Goal: Information Seeking & Learning: Check status

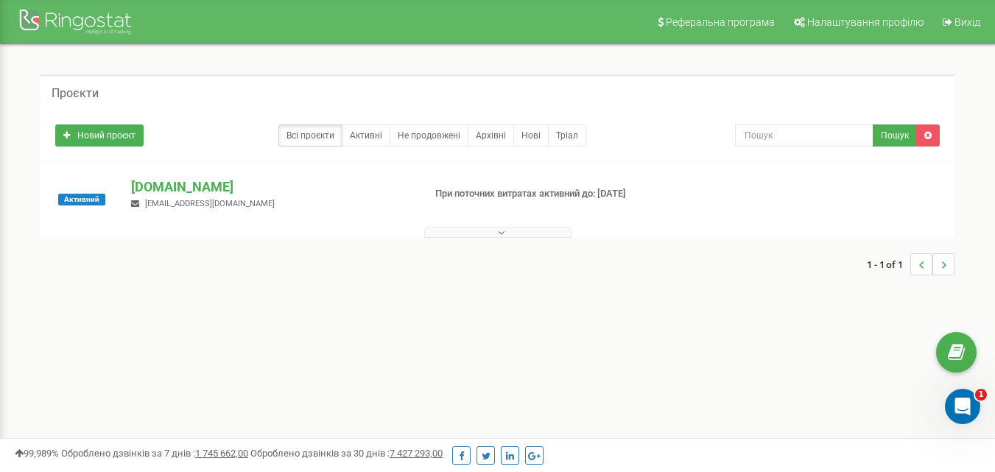
click at [824, 315] on div "Проєкти Новий проєкт Всі проєкти Активні Не продовжені Архівні [GEOGRAPHIC_DATA…" at bounding box center [497, 182] width 973 height 275
click at [489, 74] on div "Проєкти Новий проєкт Всі проєкти Активні Не продовжені Архівні [GEOGRAPHIC_DATA…" at bounding box center [497, 182] width 973 height 275
click at [186, 181] on p "[DOMAIN_NAME]" at bounding box center [271, 187] width 280 height 19
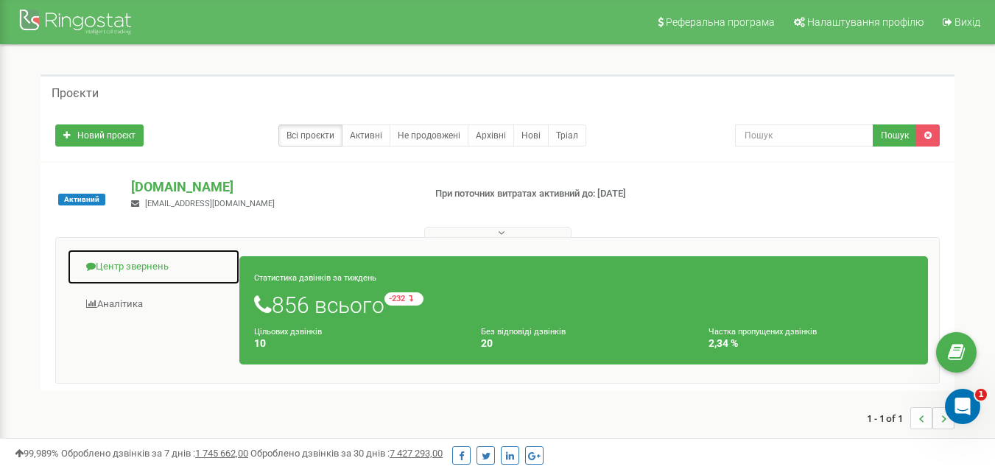
click at [156, 269] on link "Центр звернень" at bounding box center [153, 267] width 173 height 36
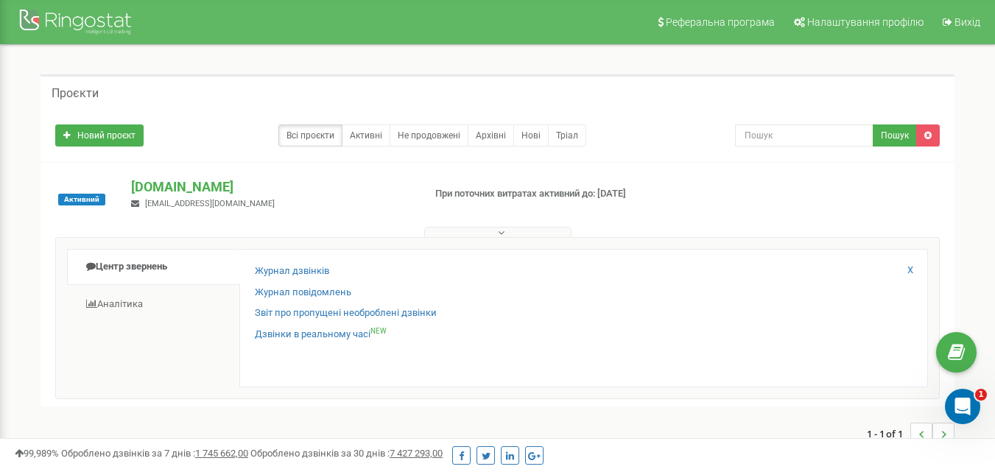
click at [315, 262] on div "Журнал дзвінків Журнал повідомлень Звіт про пропущені необроблені дзвінки Дзвін…" at bounding box center [583, 318] width 689 height 139
click at [315, 267] on link "Журнал дзвінків" at bounding box center [292, 272] width 74 height 14
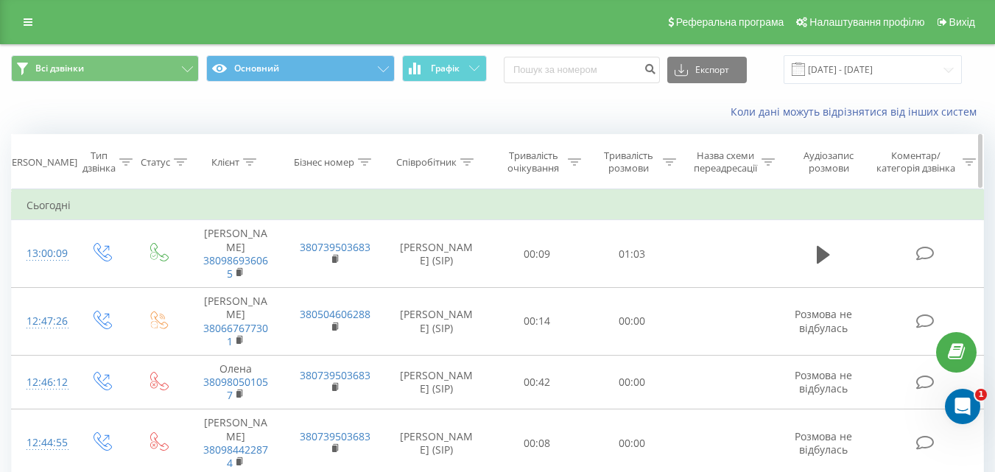
click at [665, 161] on icon at bounding box center [669, 161] width 13 height 7
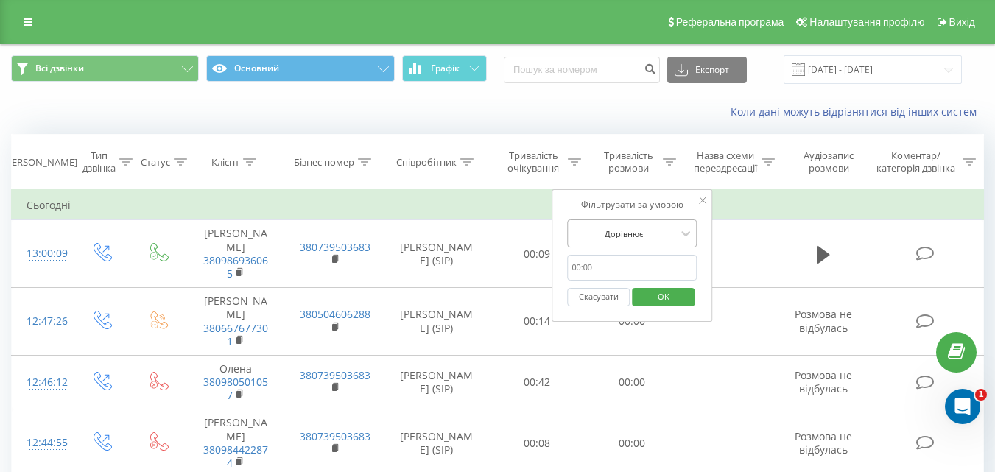
click at [663, 240] on div at bounding box center [624, 234] width 105 height 14
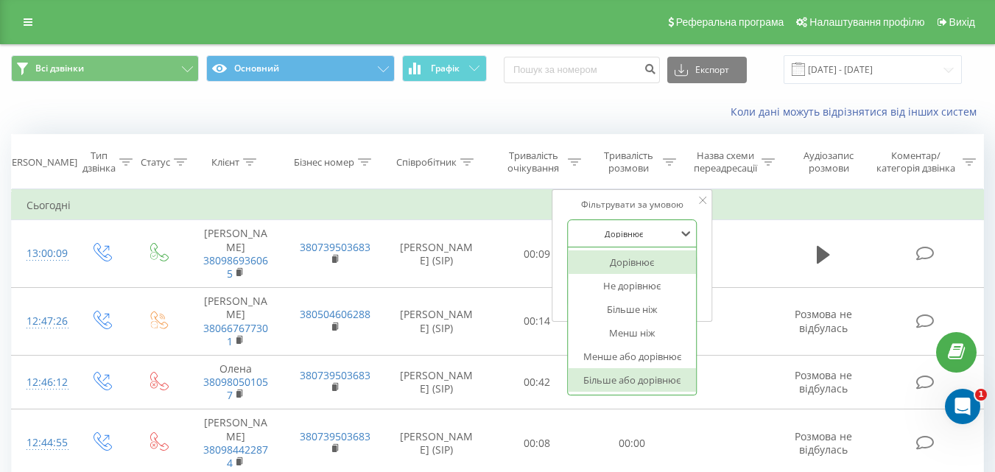
click at [639, 385] on div "Більше або дорівнює" at bounding box center [632, 380] width 128 height 24
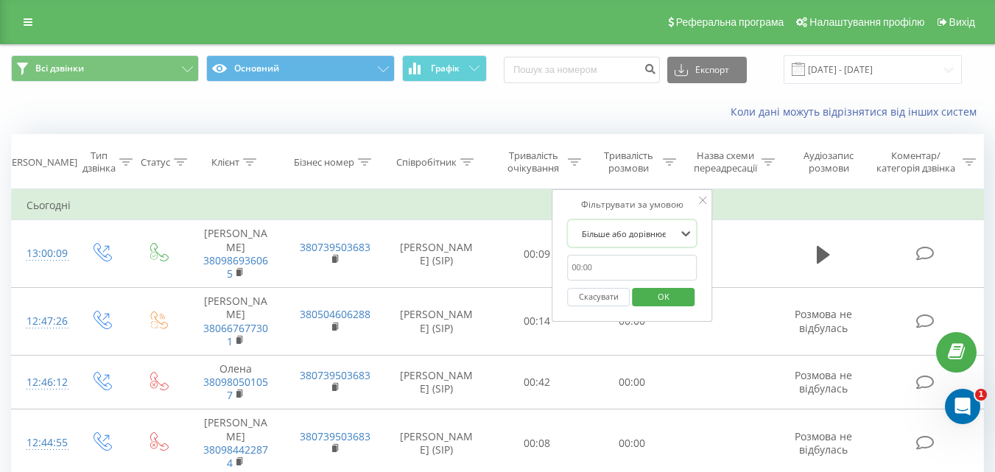
click at [629, 265] on input "text" at bounding box center [632, 268] width 130 height 26
type input "01:00"
click at [644, 293] on span "OK" at bounding box center [663, 296] width 41 height 23
